Goal: Task Accomplishment & Management: Manage account settings

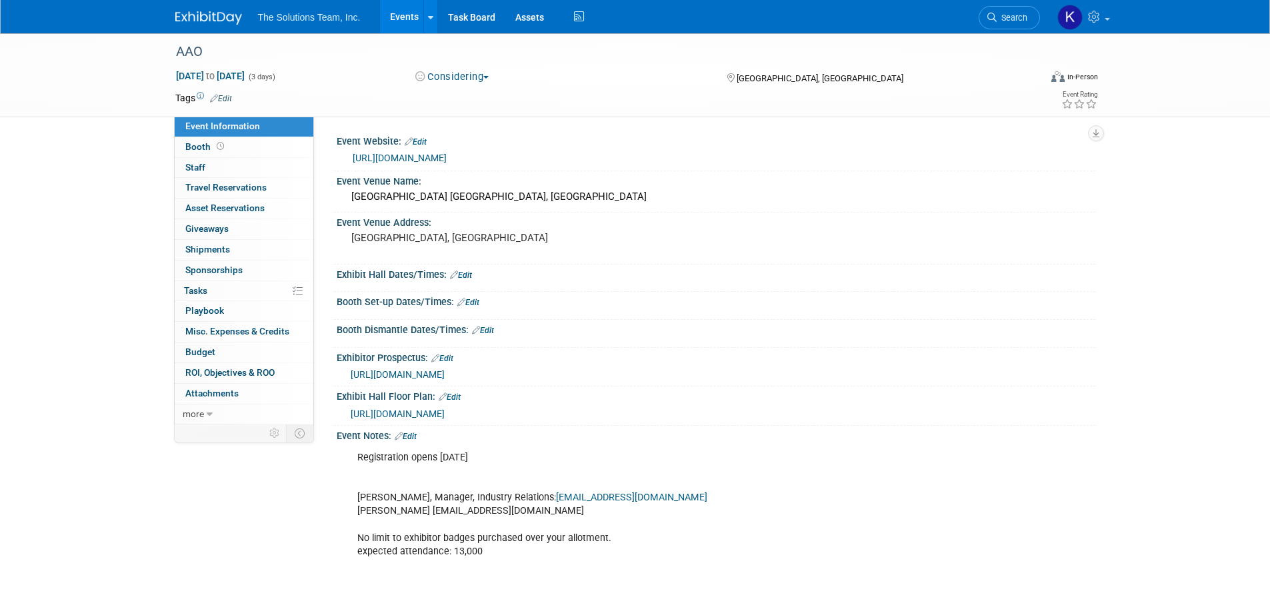
click at [417, 17] on link "Events" at bounding box center [404, 16] width 49 height 33
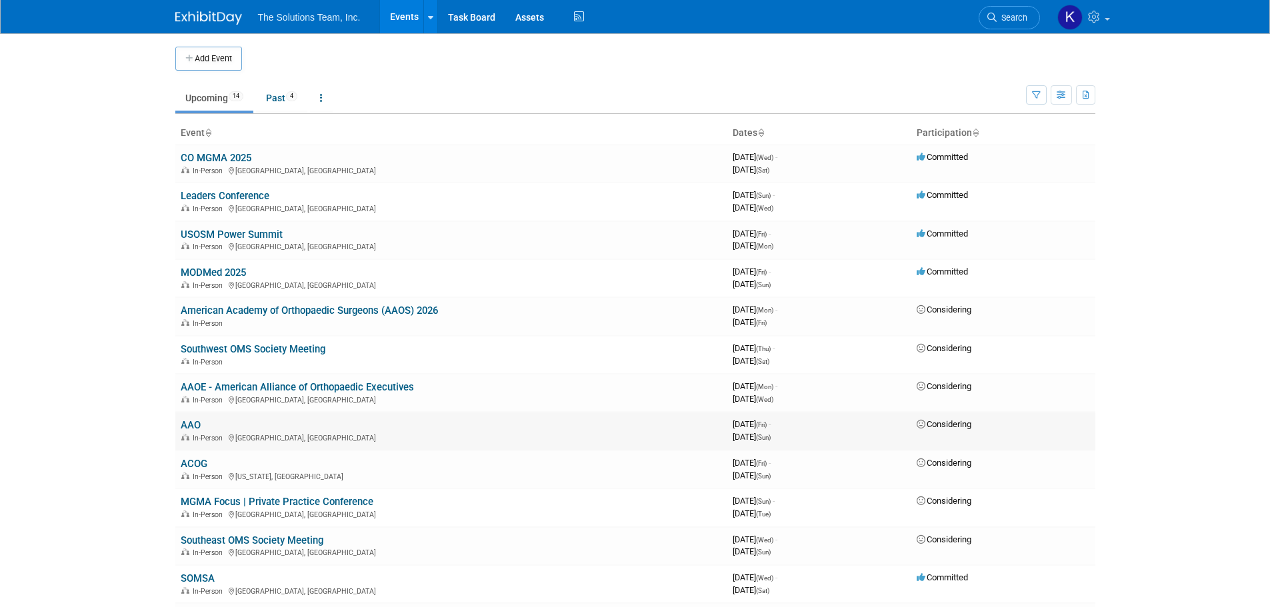
click at [191, 425] on link "AAO" at bounding box center [191, 425] width 20 height 12
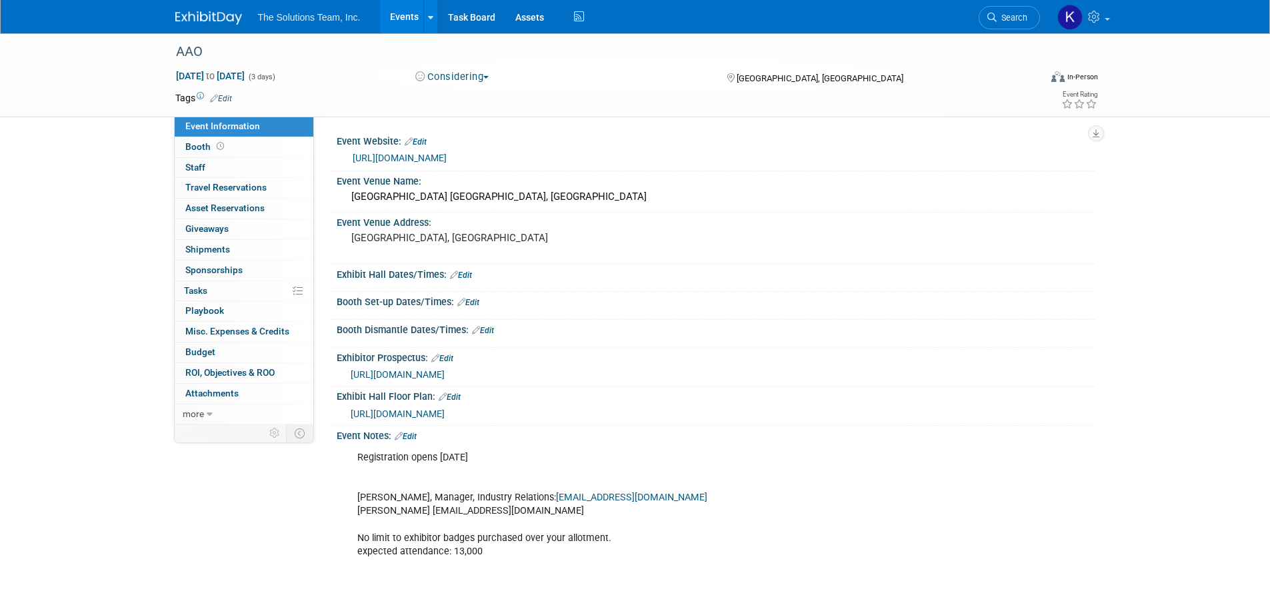
click at [467, 81] on button "Considering" at bounding box center [452, 77] width 83 height 14
click at [465, 101] on link "Committed" at bounding box center [463, 98] width 105 height 19
click at [233, 148] on link "Booth" at bounding box center [244, 147] width 139 height 20
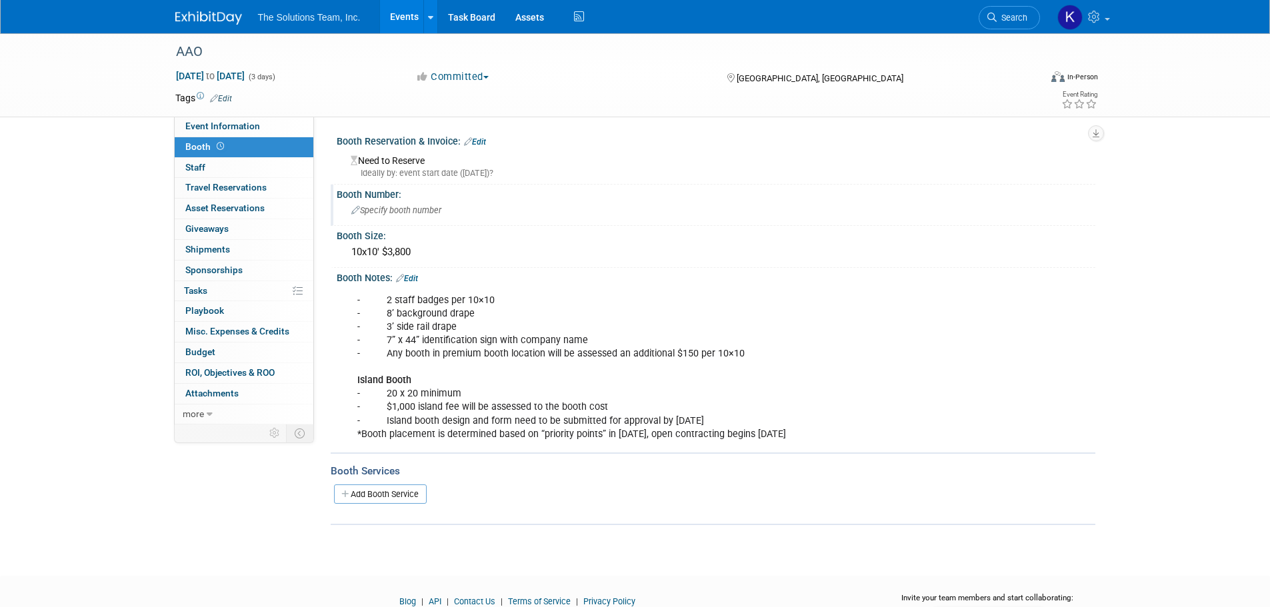
click at [412, 207] on span "Specify booth number" at bounding box center [396, 210] width 90 height 10
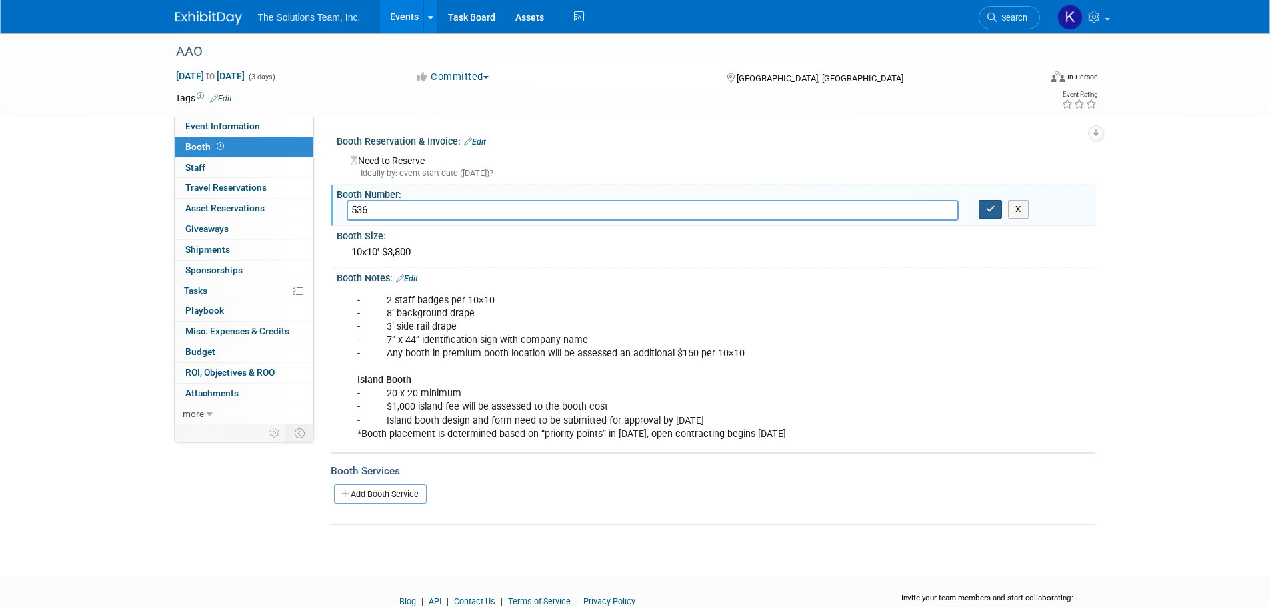
type input "536"
click at [993, 213] on icon "button" at bounding box center [990, 209] width 9 height 9
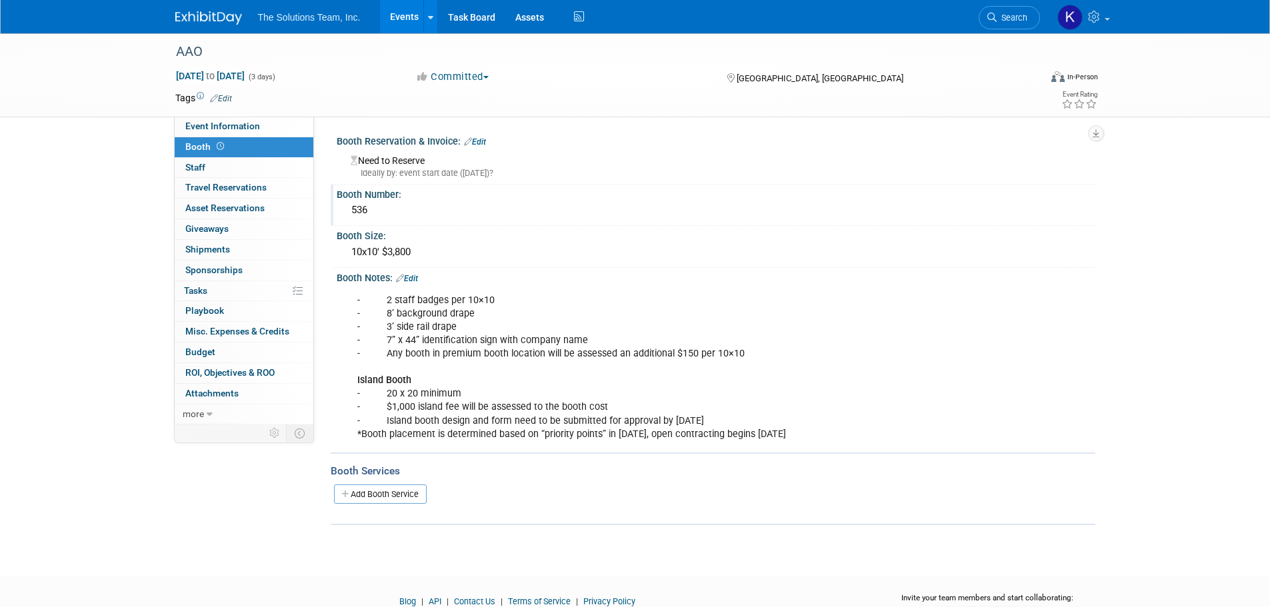
click at [483, 138] on link "Edit" at bounding box center [475, 141] width 22 height 9
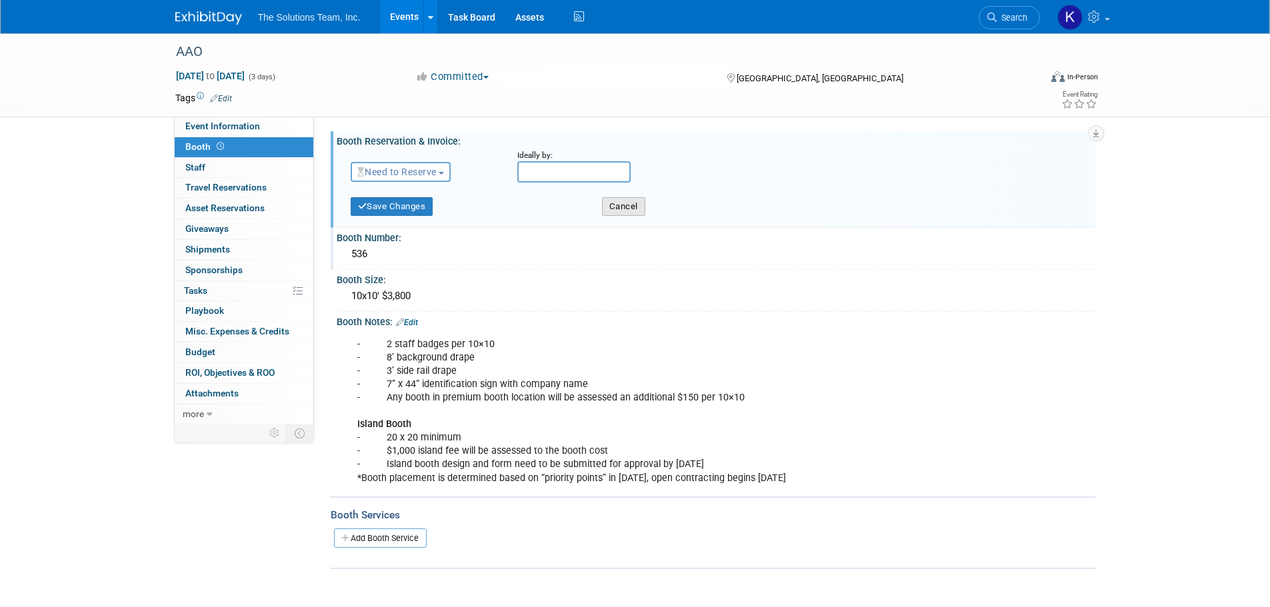
click at [615, 203] on button "Cancel" at bounding box center [623, 206] width 43 height 19
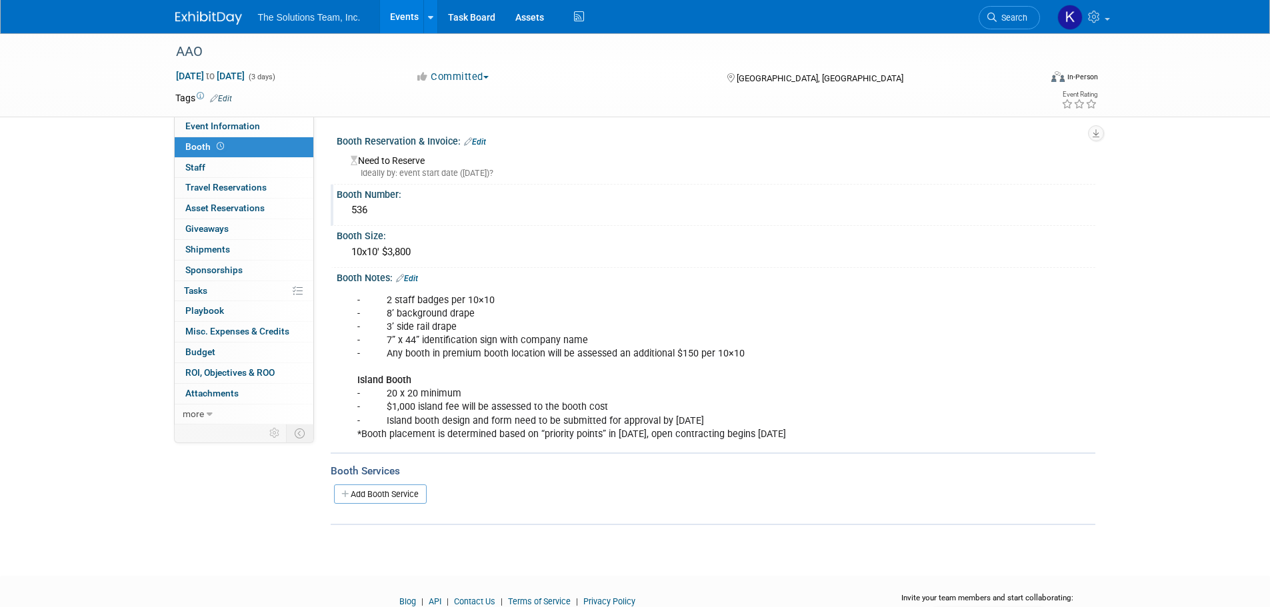
click at [415, 163] on div "Need to Reserve Ideally by: event start date ([DATE])?" at bounding box center [716, 165] width 739 height 29
click at [480, 141] on link "Edit" at bounding box center [475, 141] width 22 height 9
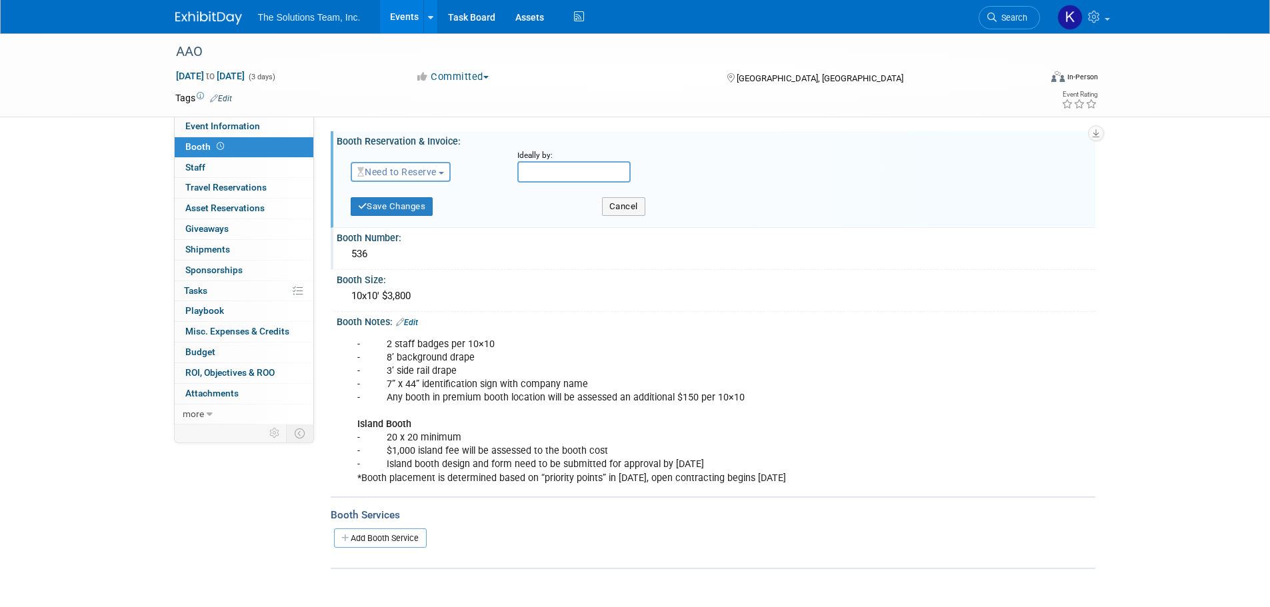
click at [421, 170] on span "Need to Reserve" at bounding box center [396, 172] width 79 height 11
drag, startPoint x: 441, startPoint y: 209, endPoint x: 502, endPoint y: 191, distance: 63.3
click at [441, 207] on link "Reserved" at bounding box center [422, 213] width 143 height 19
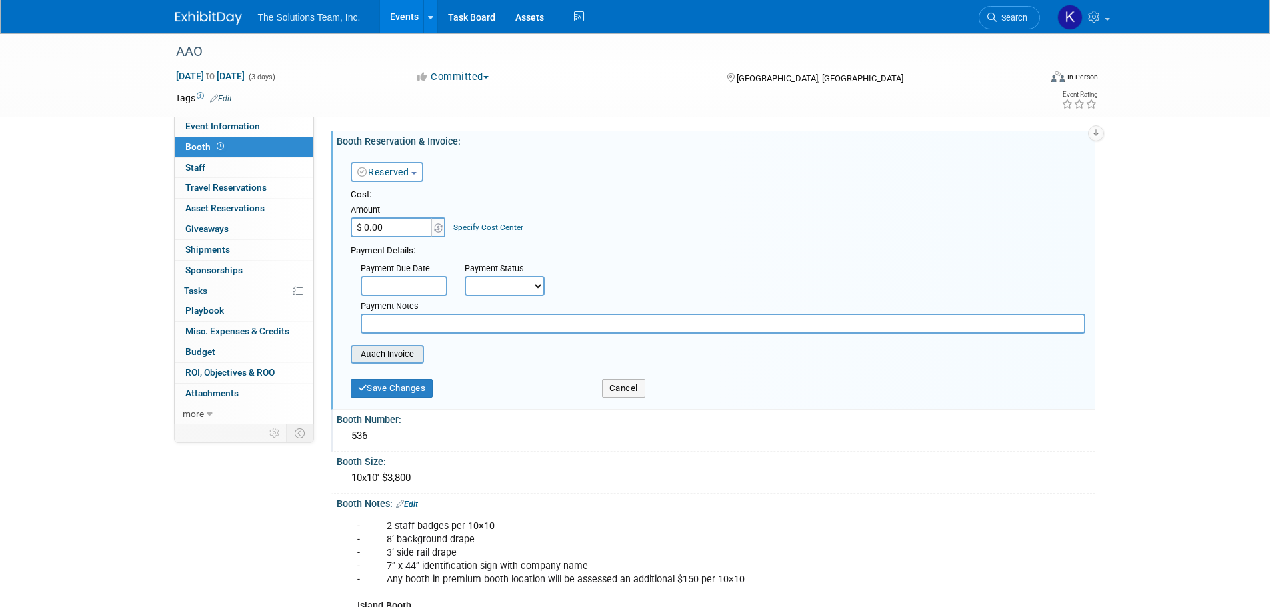
click at [397, 353] on input "file" at bounding box center [343, 355] width 159 height 16
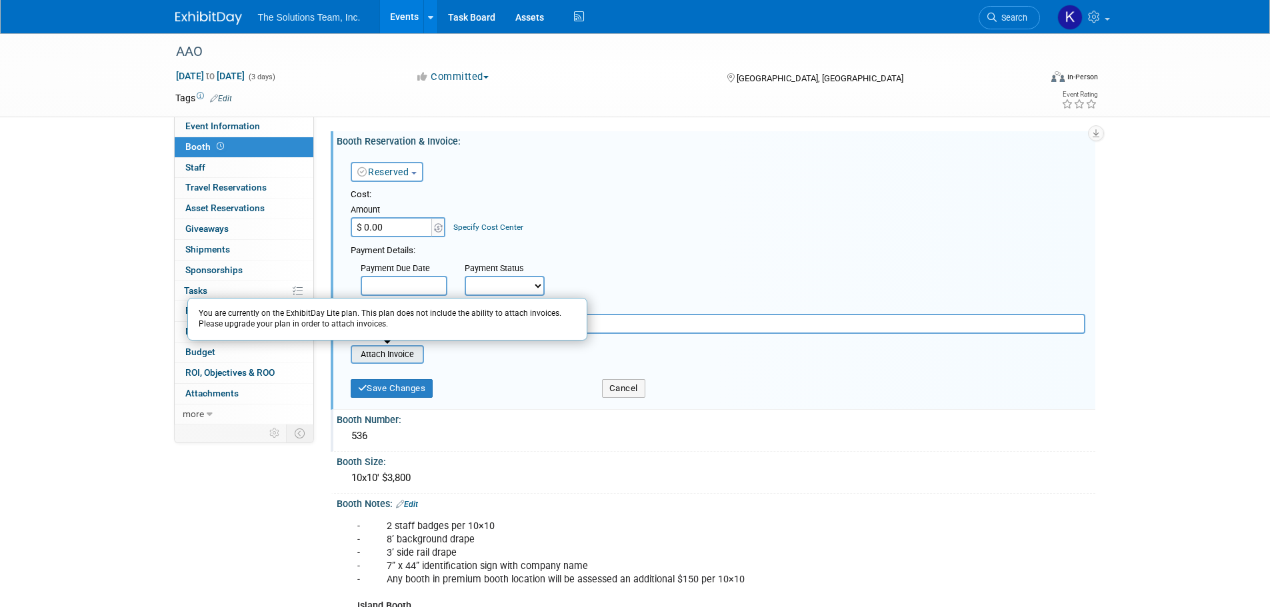
click at [375, 349] on input "file" at bounding box center [343, 355] width 159 height 16
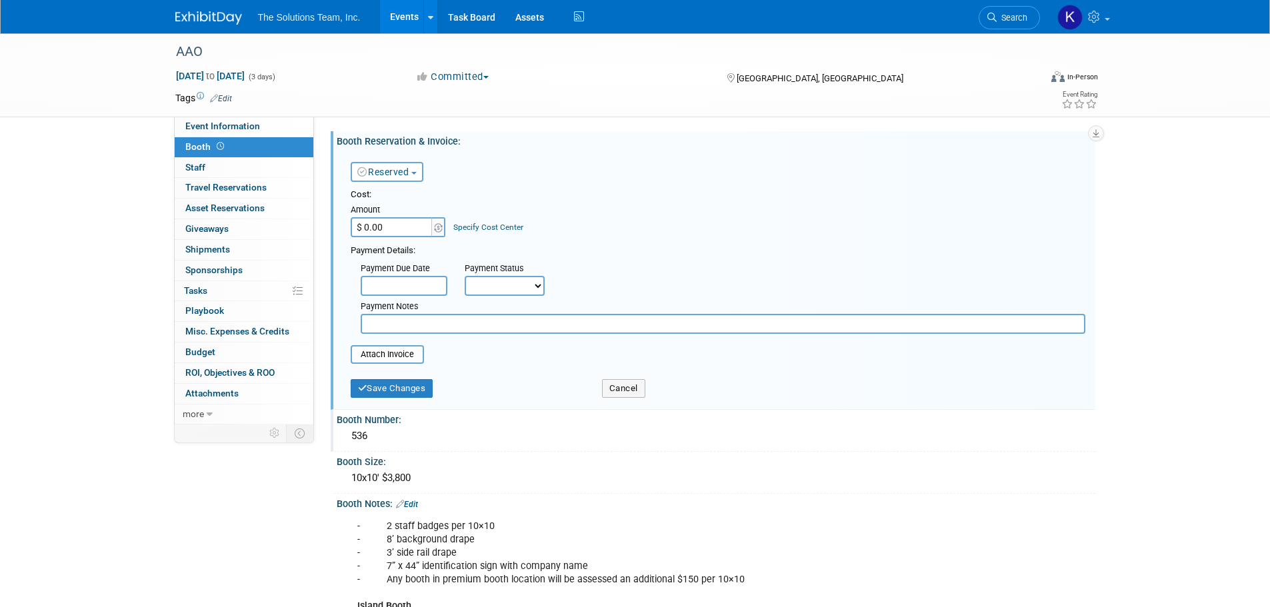
click at [406, 223] on input "$ 0.00" at bounding box center [392, 227] width 83 height 20
type input "$ 4,025.00"
click at [493, 283] on select "Not Paid Yet Partially Paid Paid in Full" at bounding box center [505, 286] width 80 height 20
select select "1"
click at [465, 276] on select "Not Paid Yet Partially Paid Paid in Full" at bounding box center [505, 286] width 80 height 20
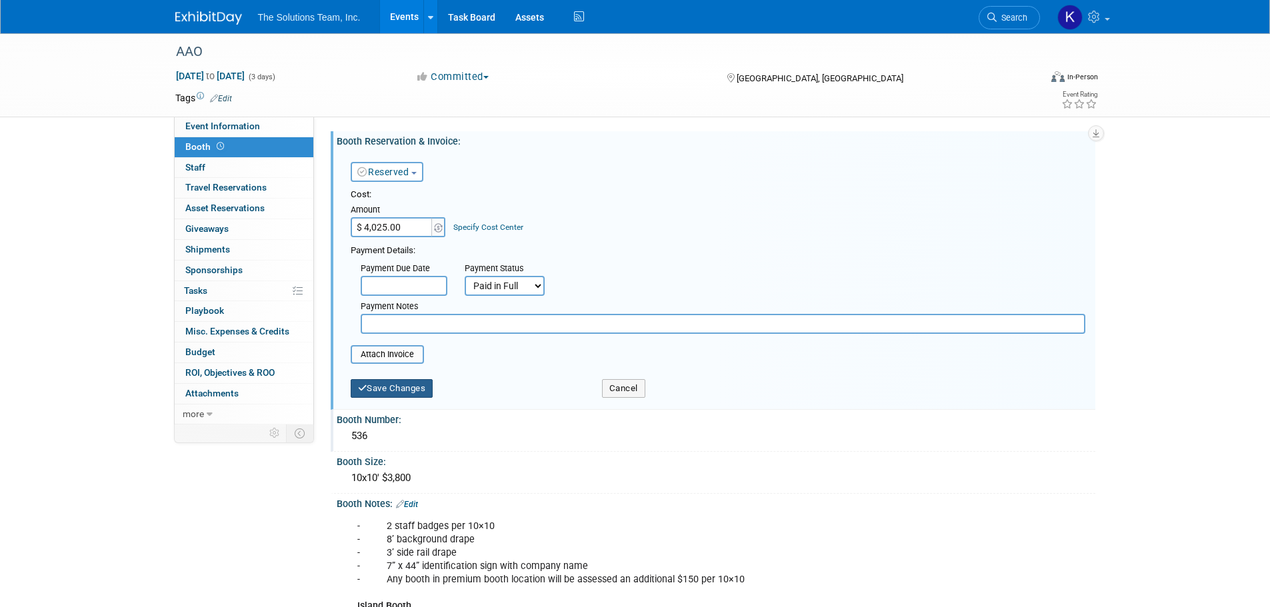
click at [402, 390] on button "Save Changes" at bounding box center [392, 388] width 83 height 19
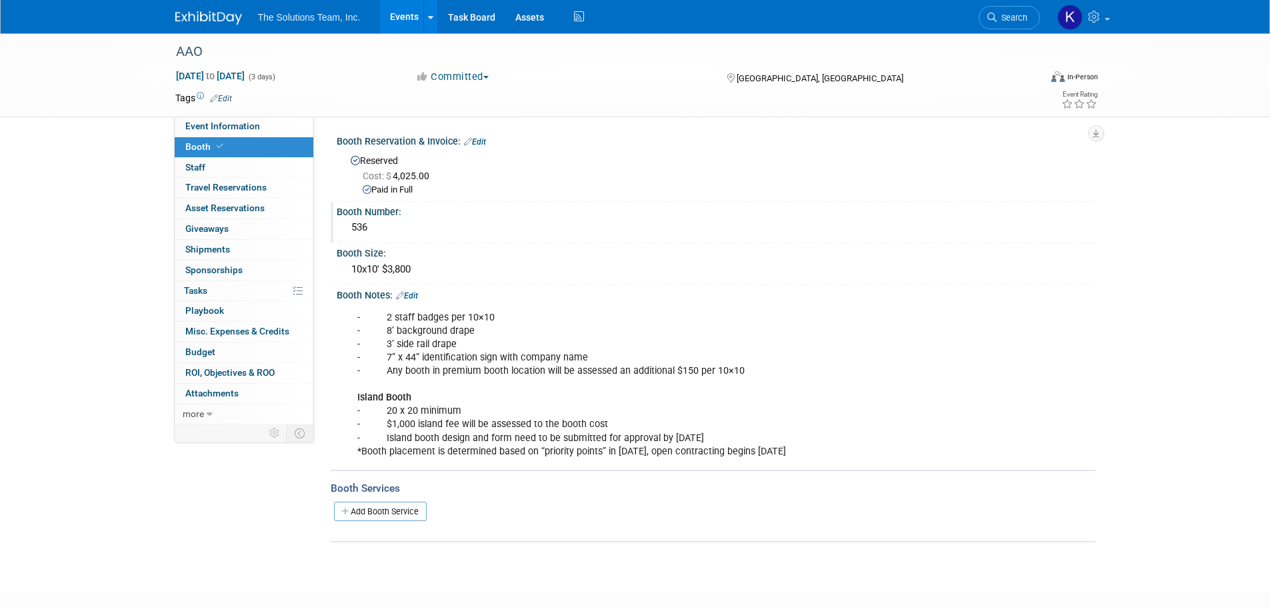
scroll to position [67, 0]
